Goal: Check status: Check status

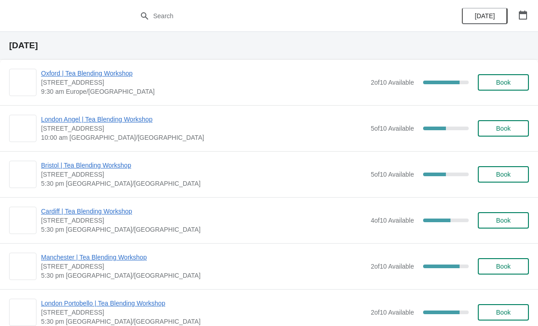
scroll to position [39, 0]
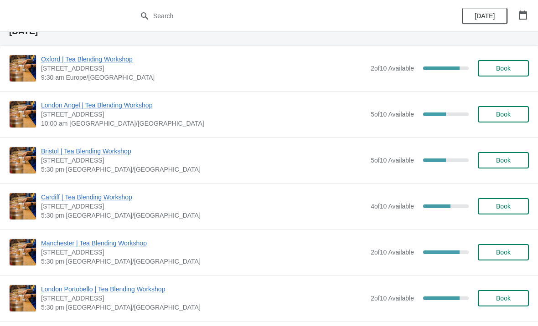
click at [91, 152] on span "Bristol | Tea Blending Workshop" at bounding box center [203, 151] width 325 height 9
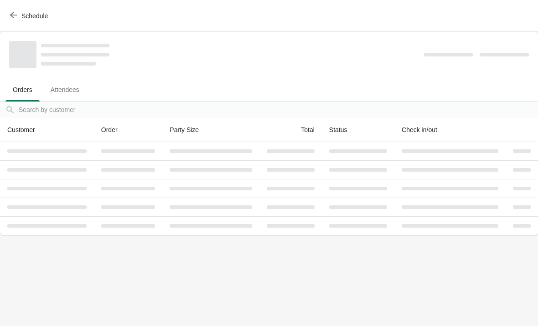
scroll to position [0, 0]
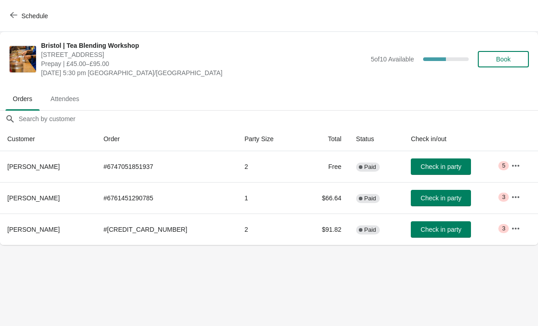
click at [512, 164] on icon "button" at bounding box center [515, 165] width 9 height 9
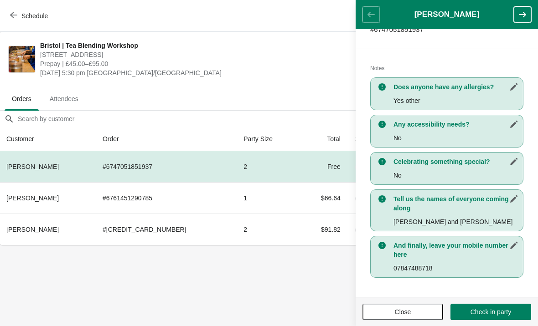
scroll to position [0, 0]
click at [276, 286] on body "Schedule [GEOGRAPHIC_DATA] | Tea Blending Workshop [STREET_ADDRESS] | £45.00–£9…" at bounding box center [269, 163] width 538 height 326
click at [465, 94] on div "Does anyone have any allergies? Yes other" at bounding box center [446, 94] width 153 height 33
click at [520, 12] on icon "button" at bounding box center [522, 14] width 9 height 9
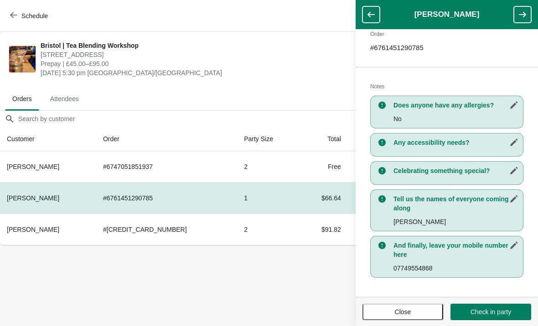
scroll to position [149, 0]
click at [375, 15] on icon "button" at bounding box center [371, 14] width 9 height 9
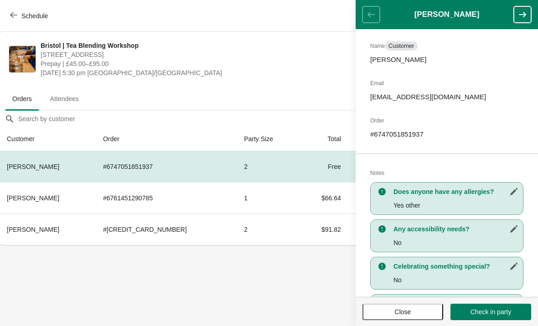
scroll to position [65, 0]
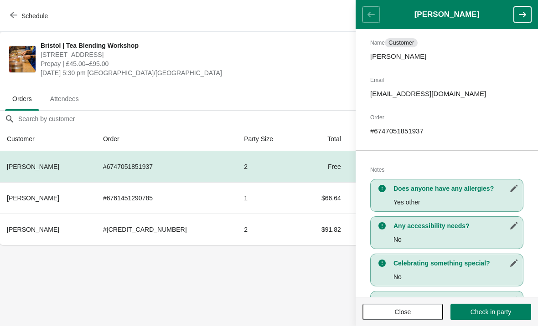
click at [519, 14] on icon "button" at bounding box center [522, 14] width 9 height 9
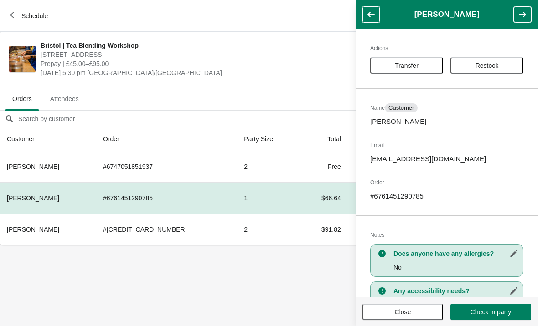
click at [526, 5] on header "[PERSON_NAME]" at bounding box center [447, 14] width 182 height 29
click at [523, 14] on icon "button" at bounding box center [522, 14] width 9 height 9
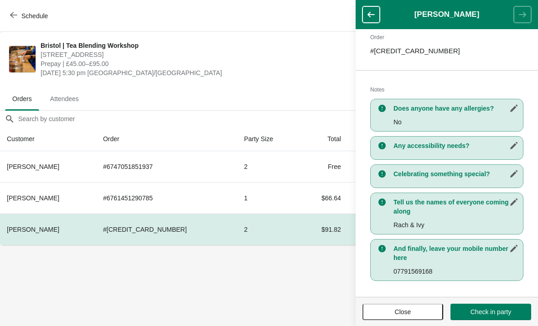
scroll to position [144, 0]
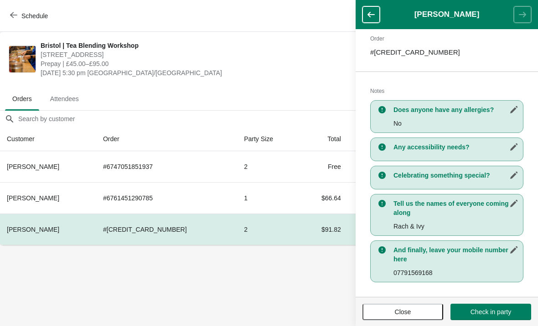
click at [372, 15] on icon "button" at bounding box center [370, 14] width 7 height 5
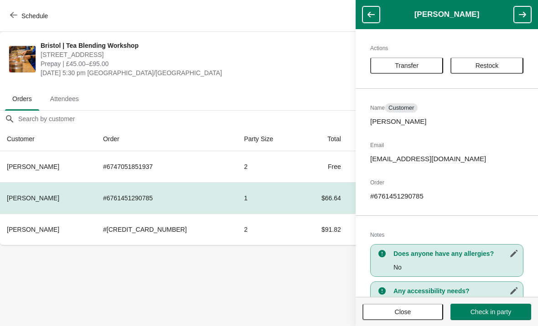
click at [373, 21] on button "button" at bounding box center [370, 14] width 17 height 16
